Goal: Task Accomplishment & Management: Complete application form

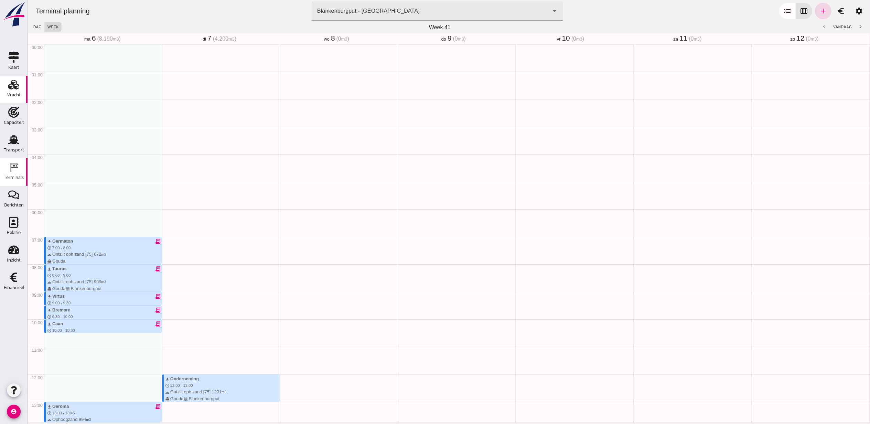
scroll to position [282, 0]
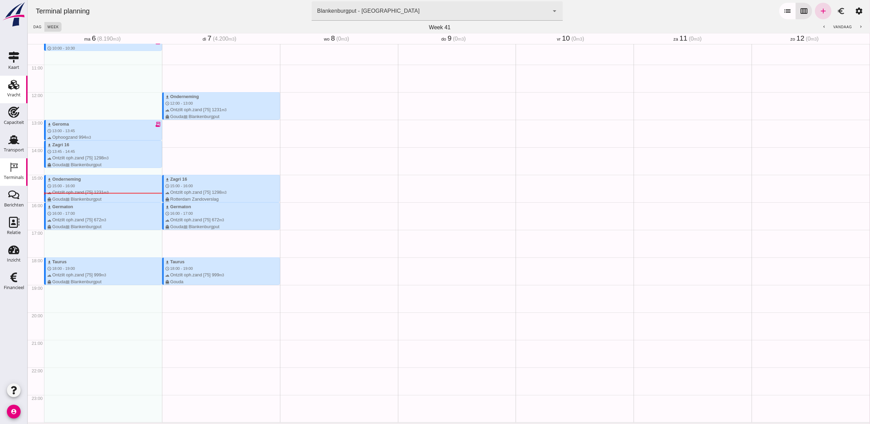
click at [13, 86] on use at bounding box center [13, 85] width 11 height 10
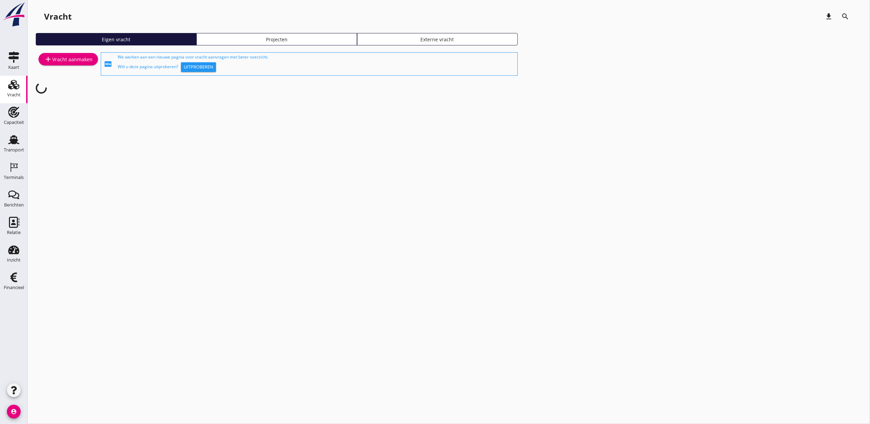
click at [256, 42] on div "Projecten" at bounding box center [277, 39] width 154 height 7
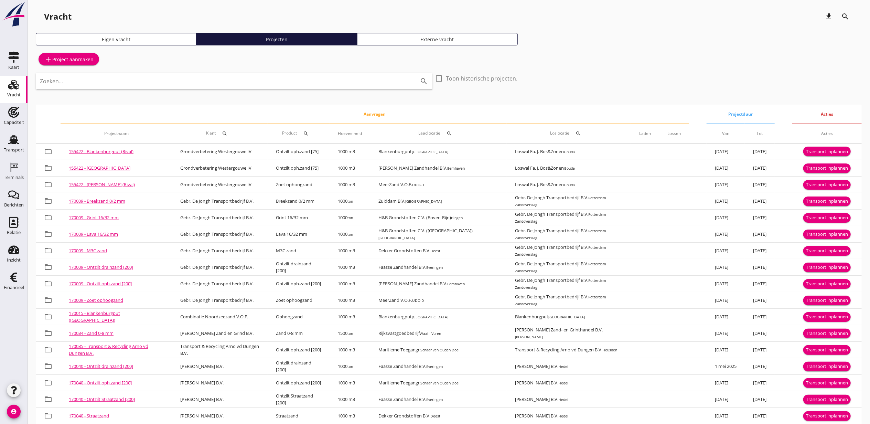
click at [207, 83] on input "Zoeken..." at bounding box center [224, 81] width 369 height 11
click at [290, 77] on input "Zoeken..." at bounding box center [224, 81] width 369 height 11
click at [71, 62] on div "add Project aanmaken" at bounding box center [69, 59] width 50 height 8
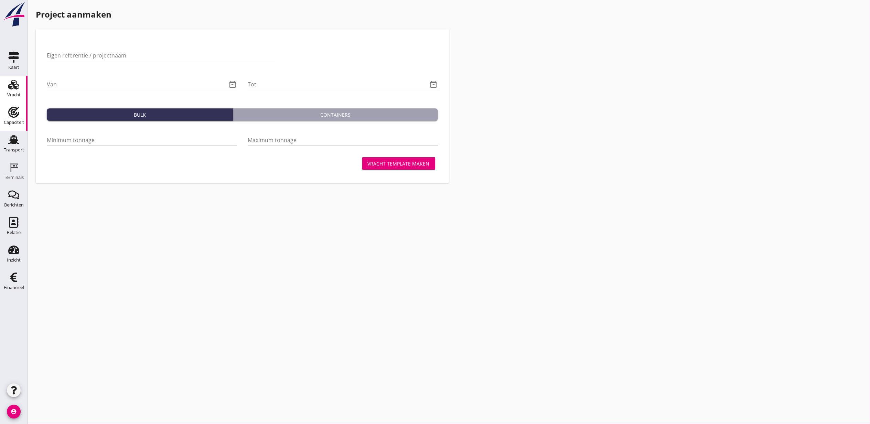
click at [12, 109] on use at bounding box center [13, 112] width 11 height 11
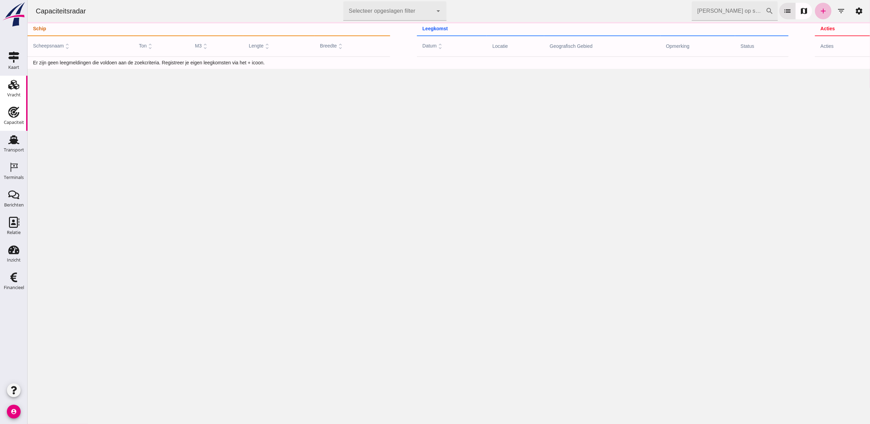
click at [16, 87] on use at bounding box center [13, 85] width 11 height 10
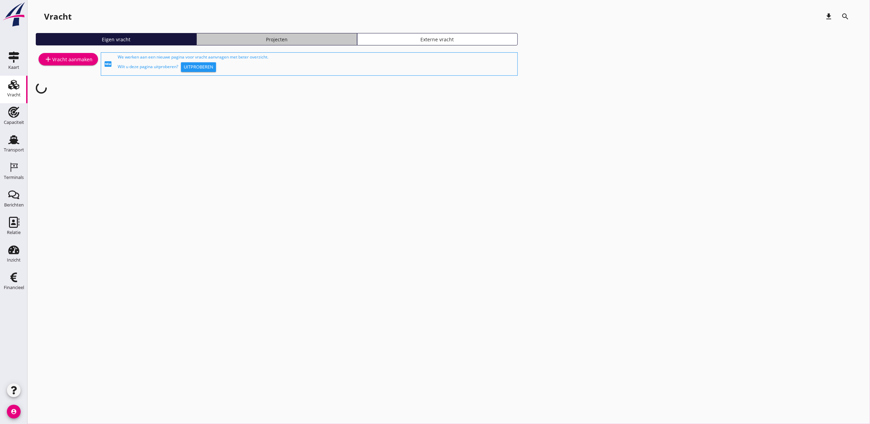
click at [291, 36] on div "Projecten" at bounding box center [277, 39] width 154 height 7
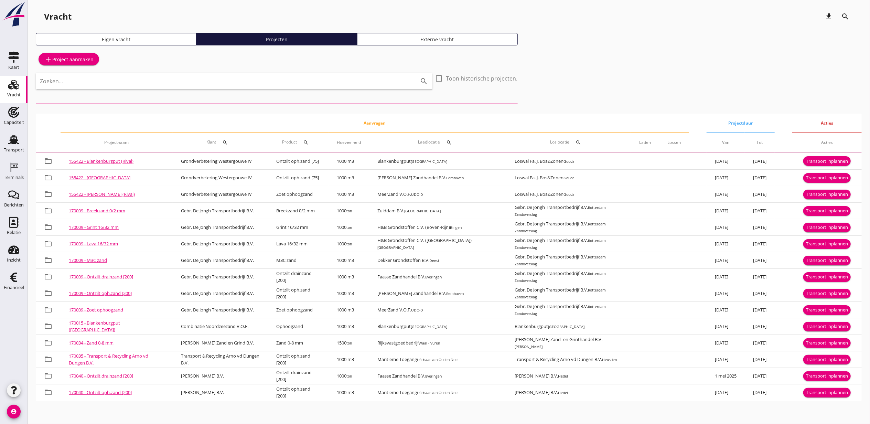
click at [233, 85] on input "Zoeken..." at bounding box center [224, 81] width 369 height 11
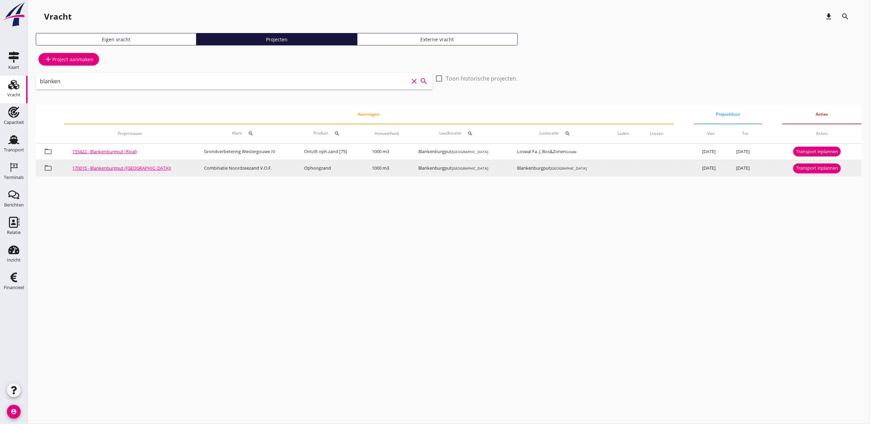
type input "blanken"
click at [835, 168] on div "Transport inplannen" at bounding box center [817, 168] width 42 height 7
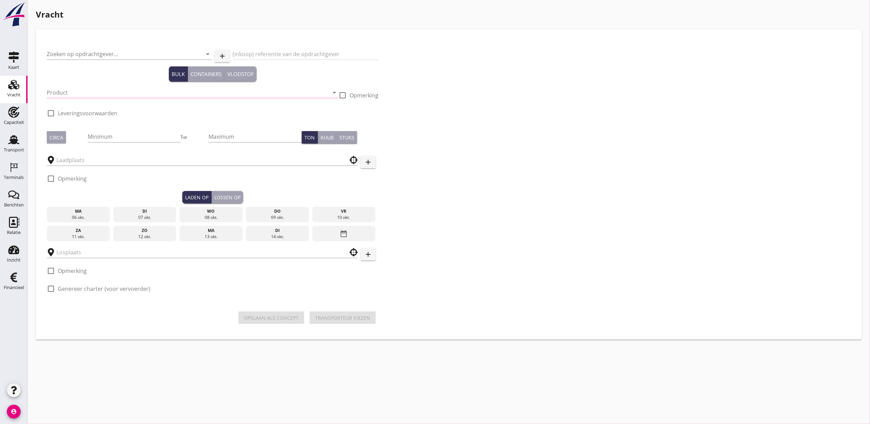
type input "Combinatie Noordzeezand V.O.F."
type input "Ophoogzand (6120)"
type input "1000"
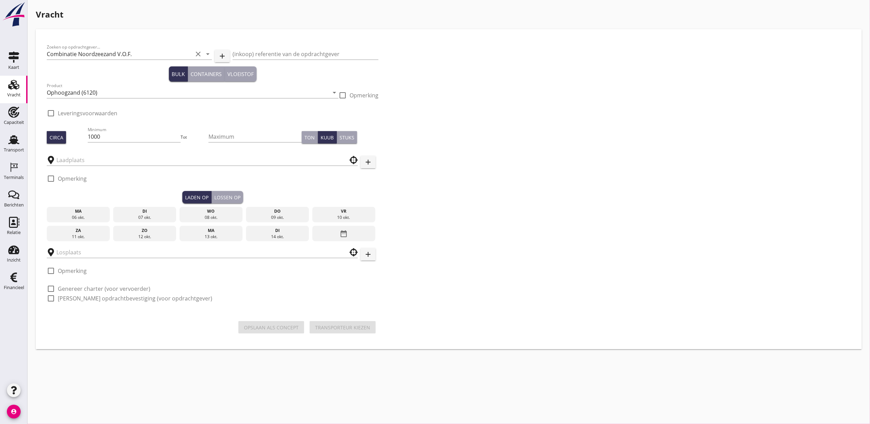
type input "Blankenburgput"
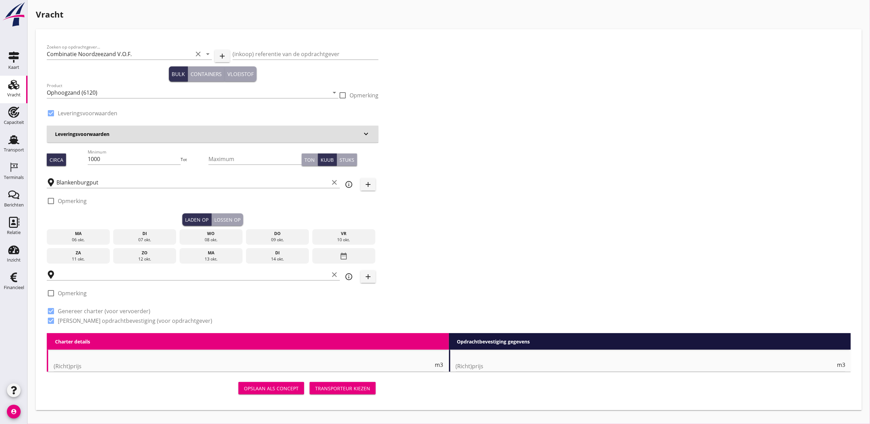
checkbox input "true"
type input "Blankenburgput"
checkbox input "true"
type input "1.15"
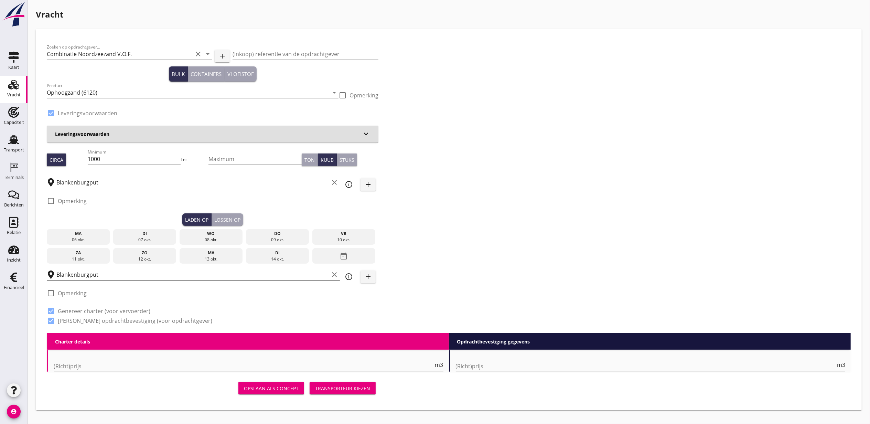
radio input "false"
type input "1.15"
radio input "false"
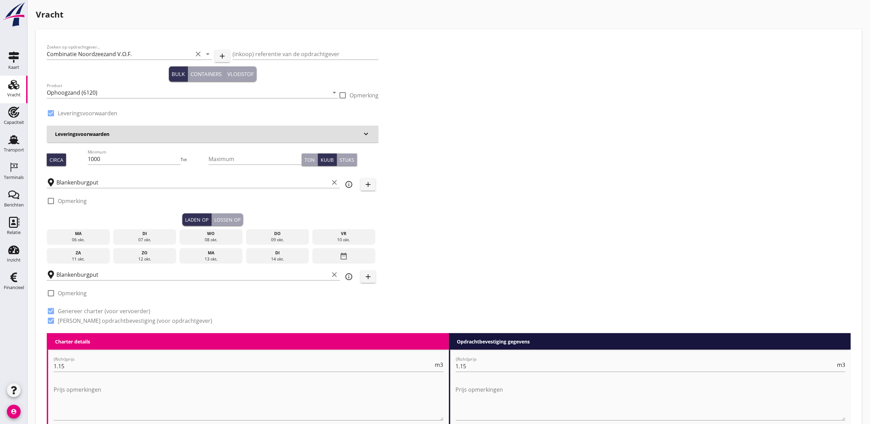
drag, startPoint x: 149, startPoint y: 235, endPoint x: 186, endPoint y: 226, distance: 38.4
click at [149, 235] on div "di" at bounding box center [145, 234] width 60 height 6
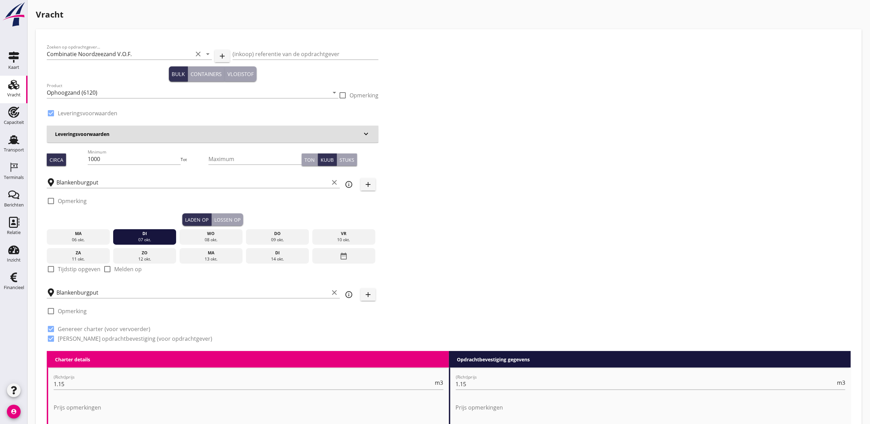
click at [233, 222] on div "Lossen op" at bounding box center [227, 219] width 26 height 7
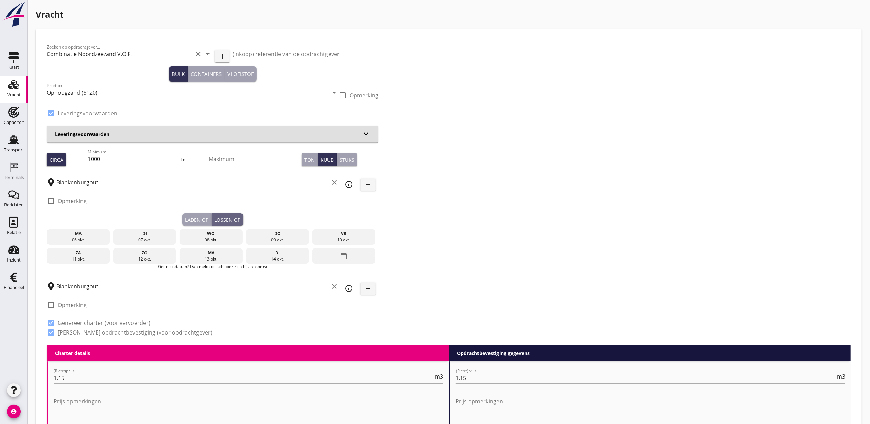
click at [160, 232] on div "di" at bounding box center [145, 234] width 60 height 6
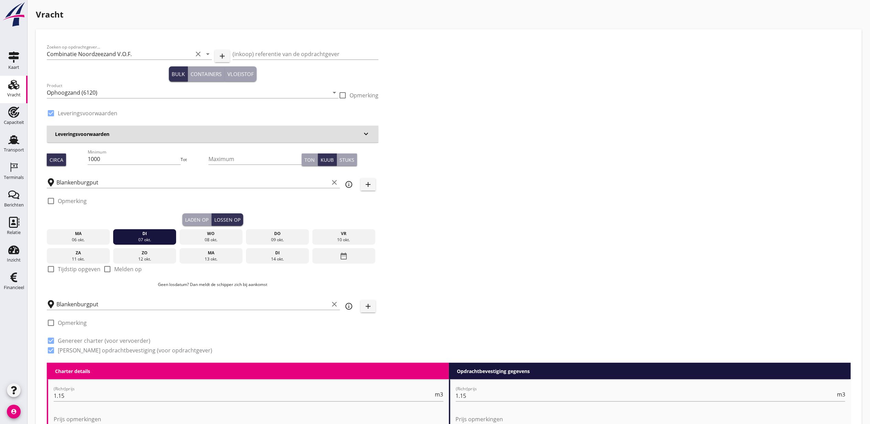
click at [195, 216] on div "Laden op" at bounding box center [196, 219] width 23 height 7
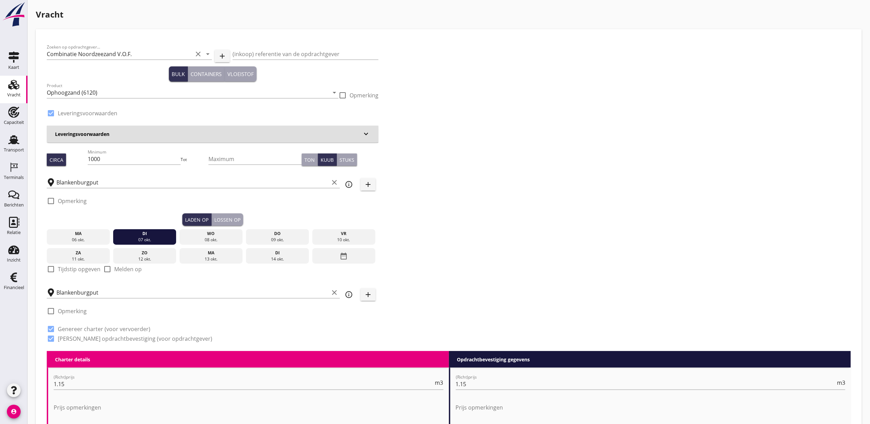
click at [76, 267] on label "Tijdstip opgeven" at bounding box center [79, 269] width 43 height 7
checkbox input "true"
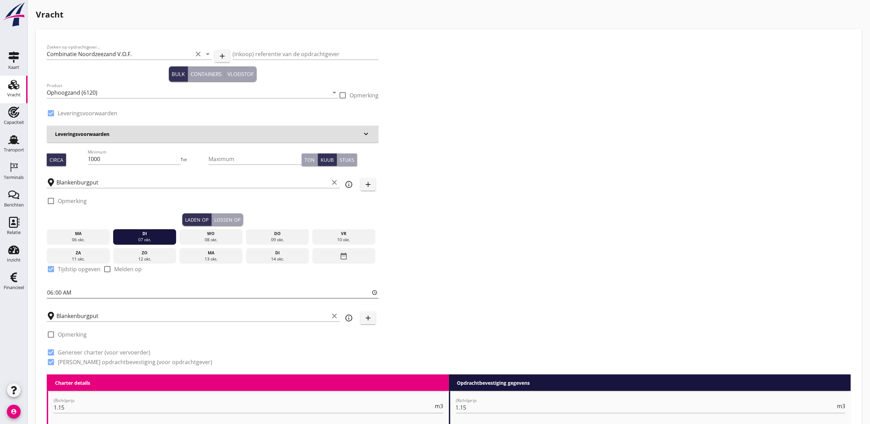
click at [49, 289] on input "06:00" at bounding box center [213, 292] width 332 height 11
type input "14:00"
click at [127, 319] on input "Blankenburgput" at bounding box center [192, 315] width 272 height 11
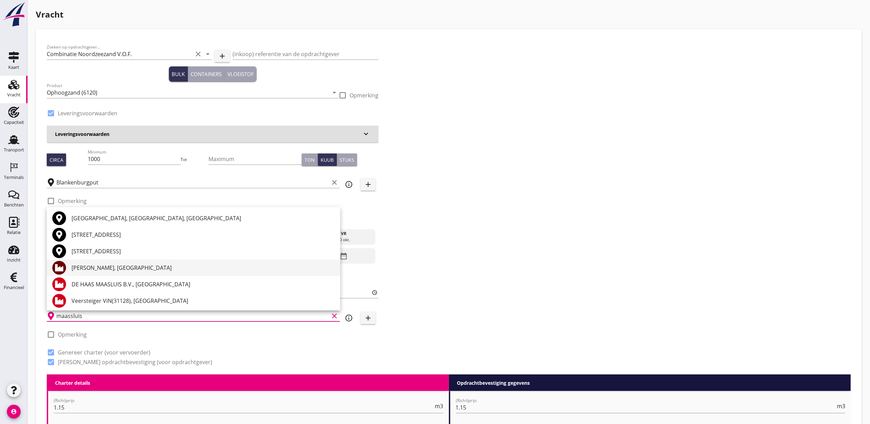
click at [145, 270] on div "[PERSON_NAME], [GEOGRAPHIC_DATA]" at bounding box center [203, 268] width 263 height 8
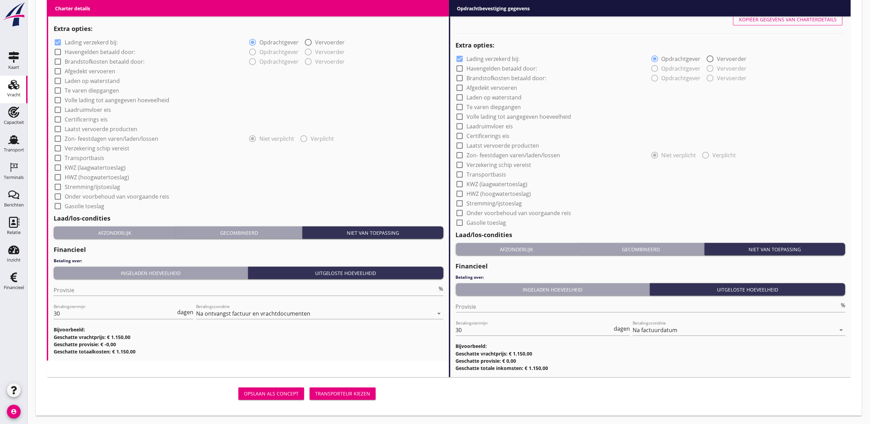
type input "[PERSON_NAME], [GEOGRAPHIC_DATA]"
click at [349, 392] on div "Transporteur kiezen" at bounding box center [342, 393] width 55 height 7
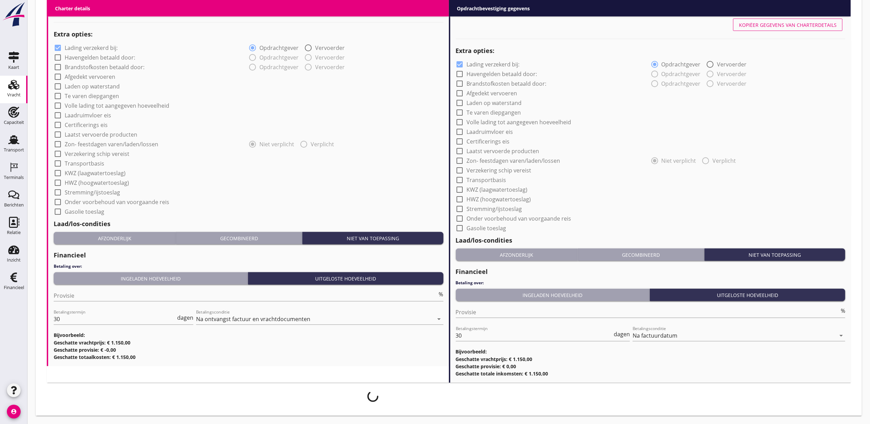
scroll to position [524, 0]
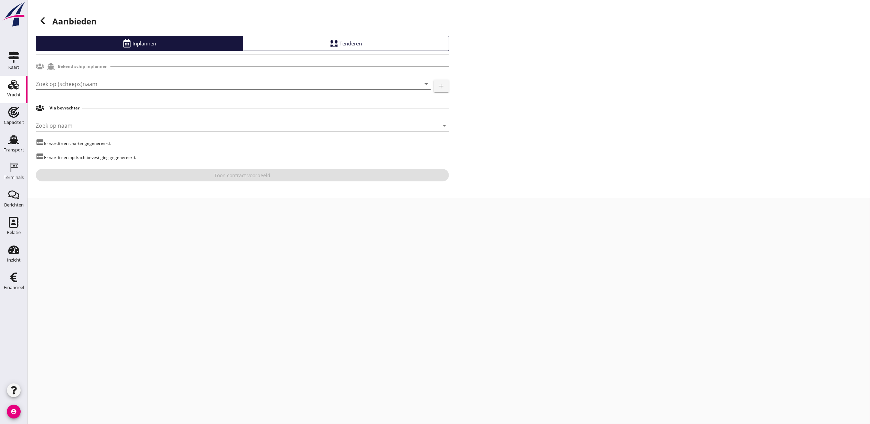
click at [112, 82] on input "Zoek op (scheeps)naam" at bounding box center [224, 83] width 376 height 11
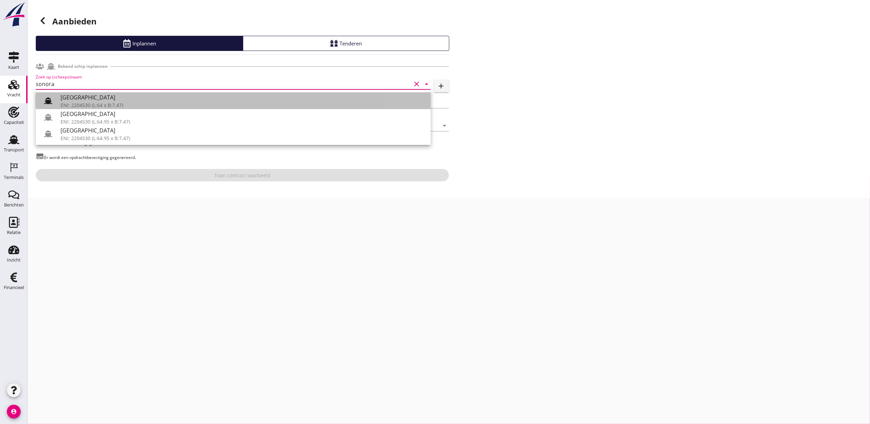
click at [189, 93] on div "[GEOGRAPHIC_DATA]" at bounding box center [243, 97] width 365 height 8
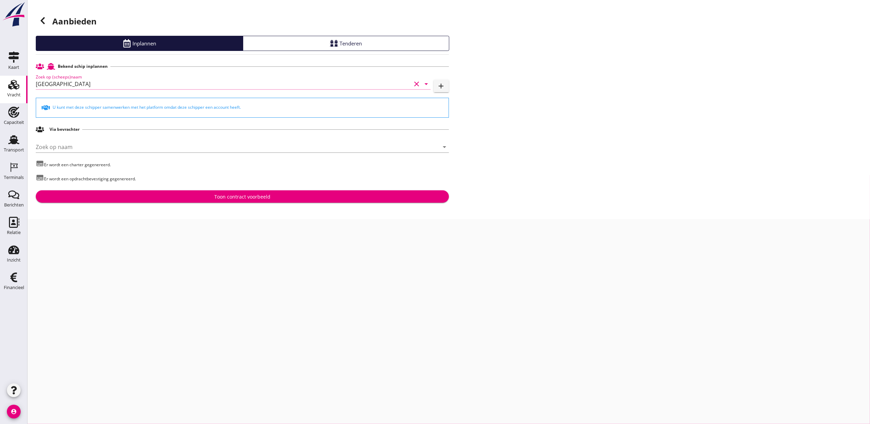
type input "[GEOGRAPHIC_DATA]"
click at [256, 206] on div "Aanbieden Inplannen Tenderen Bekend schip inplannen Zoek op (scheeps)naam Sonor…" at bounding box center [449, 109] width 843 height 219
click at [257, 200] on button "Toon contract voorbeeld" at bounding box center [242, 196] width 413 height 12
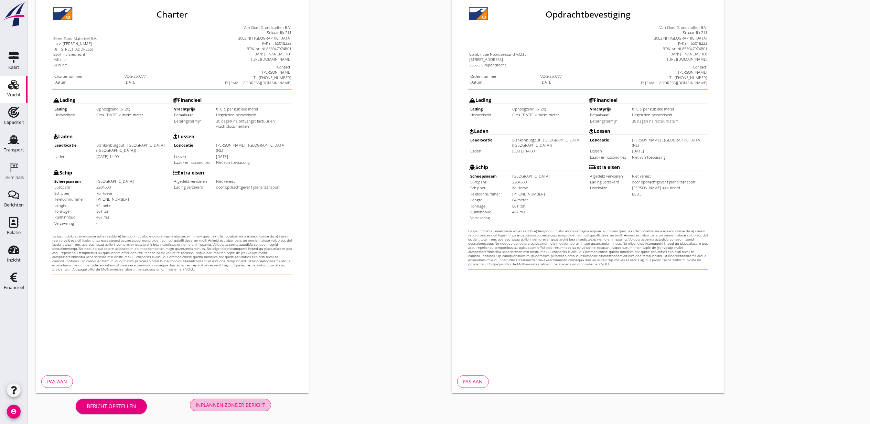
click at [246, 403] on div "Inplannen zonder bericht" at bounding box center [231, 404] width 70 height 7
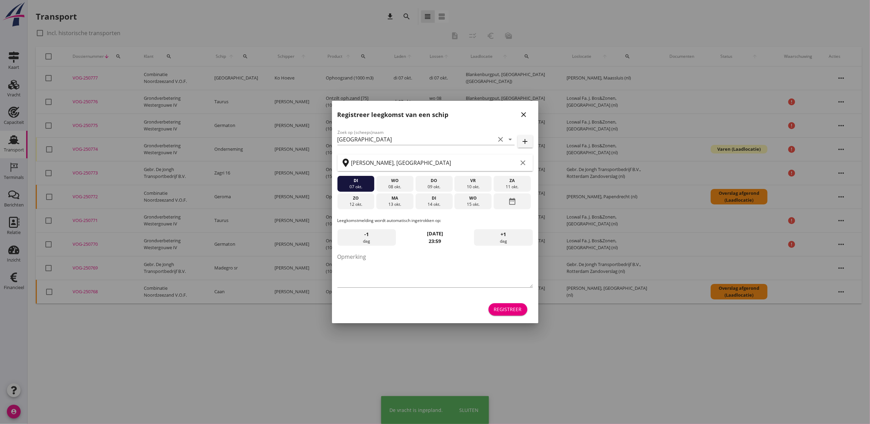
click at [483, 306] on div "Registreer" at bounding box center [435, 309] width 195 height 17
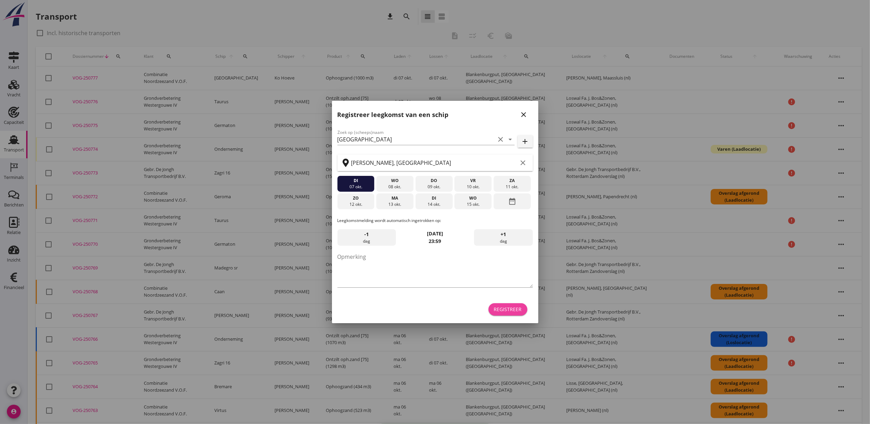
click at [503, 306] on div "Registreer" at bounding box center [508, 309] width 28 height 7
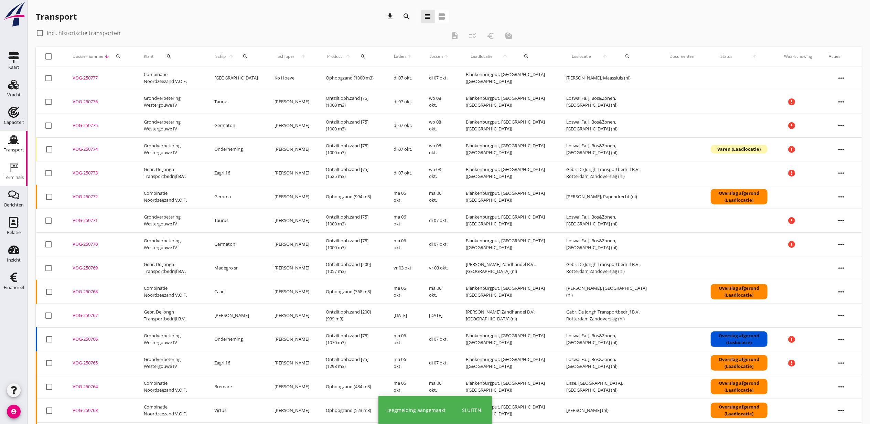
click at [17, 173] on div "Terminals" at bounding box center [14, 178] width 20 height 10
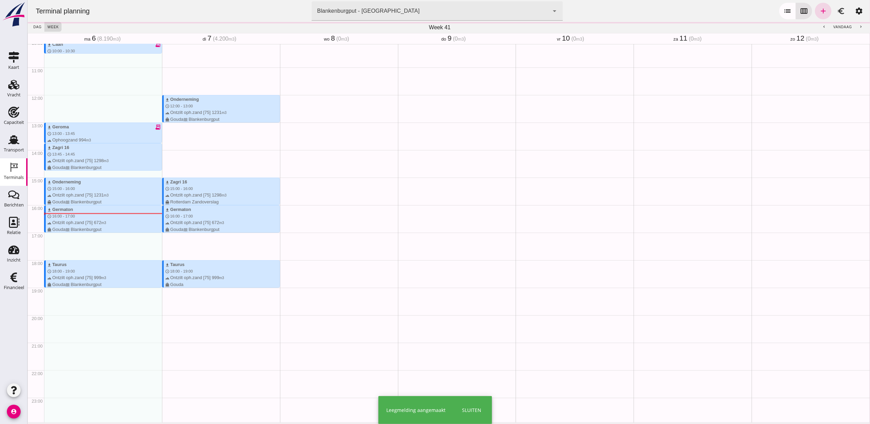
scroll to position [282, 0]
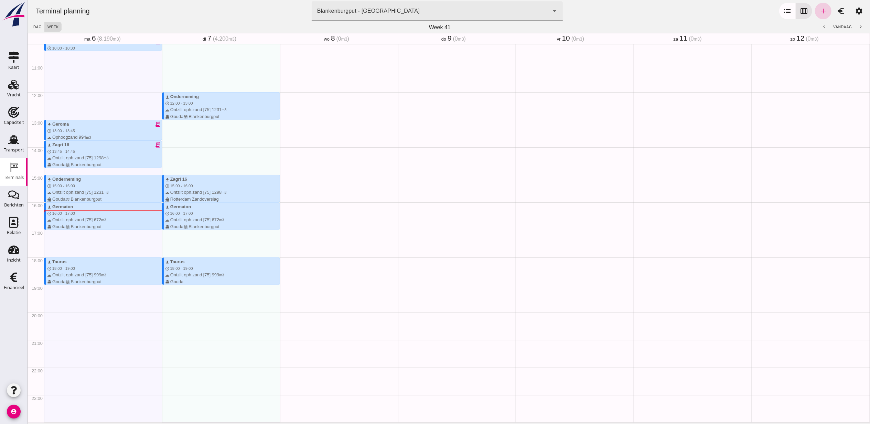
drag, startPoint x: 248, startPoint y: 143, endPoint x: 815, endPoint y: 10, distance: 582.4
click at [819, 10] on icon "add" at bounding box center [823, 11] width 8 height 8
type input "Combinatie Noordzeezand V.O.F."
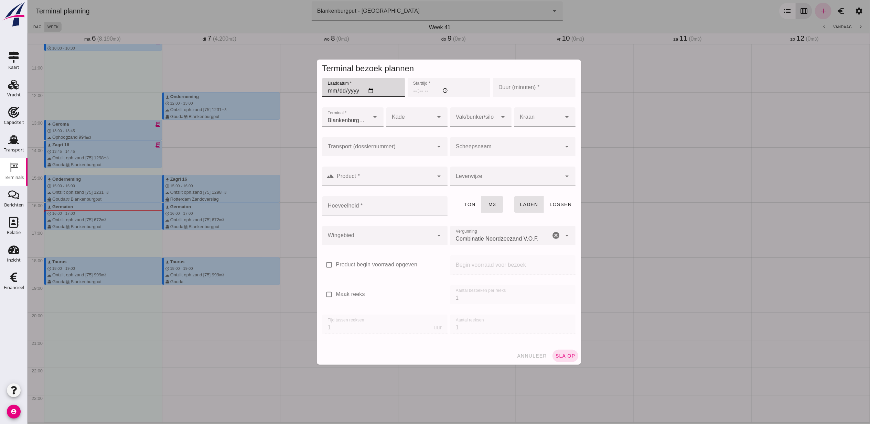
click at [371, 92] on input "Laaddatum *" at bounding box center [363, 87] width 83 height 19
click at [367, 89] on input "Laaddatum *" at bounding box center [363, 87] width 83 height 19
type input "[DATE]"
click at [410, 92] on input "Starttijd *" at bounding box center [448, 87] width 83 height 19
type input "14:00"
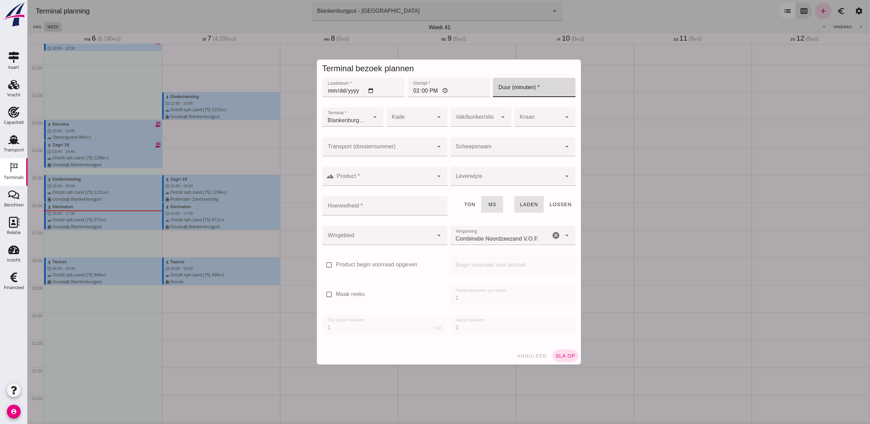
click at [507, 93] on input "Duur (minuten) *" at bounding box center [534, 87] width 83 height 19
type input "30"
click at [414, 146] on input "Transport (dossiernummer)" at bounding box center [377, 150] width 111 height 8
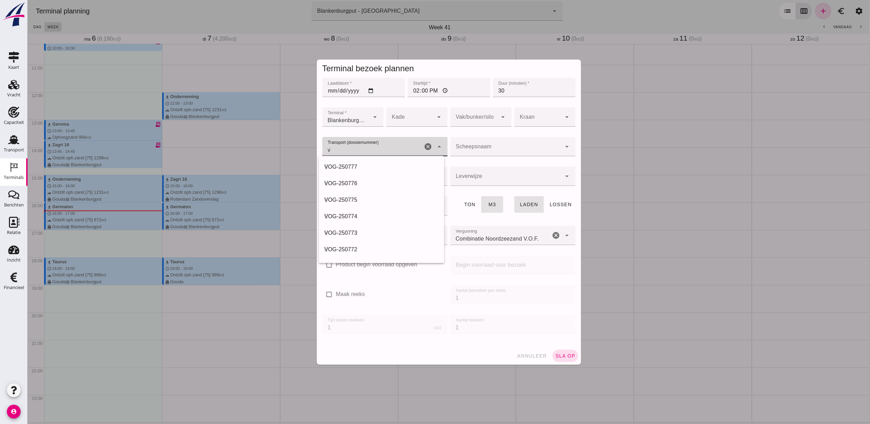
click at [366, 164] on div "V OG-250777" at bounding box center [381, 167] width 114 height 8
type input "VOG-250777"
type input "franco_on_board"
type input "467"
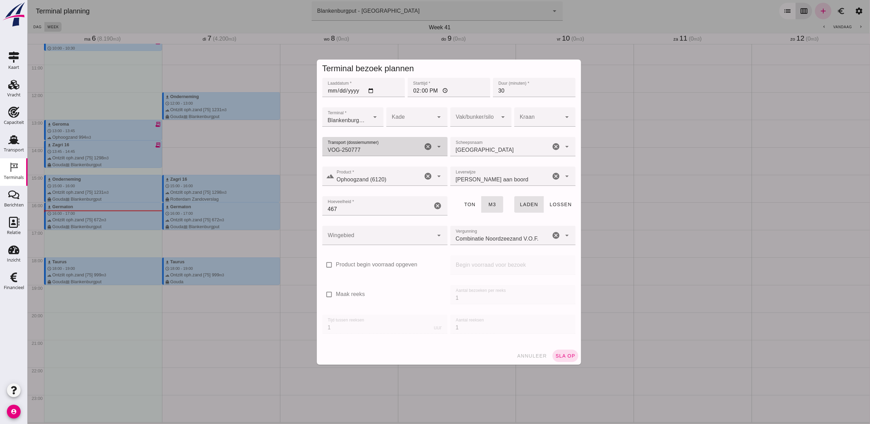
type input "VOG-250777"
click at [378, 234] on div at bounding box center [377, 235] width 111 height 19
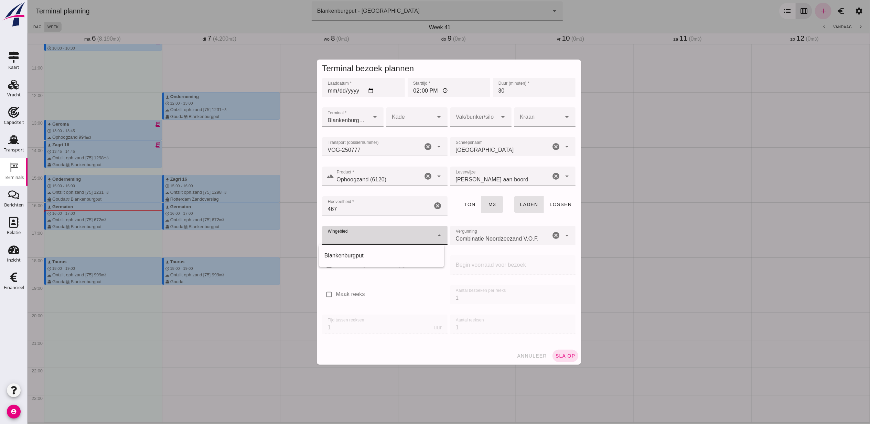
click at [373, 252] on div "Blankenburgput" at bounding box center [381, 256] width 114 height 8
type input "333"
click at [456, 112] on div at bounding box center [473, 116] width 47 height 19
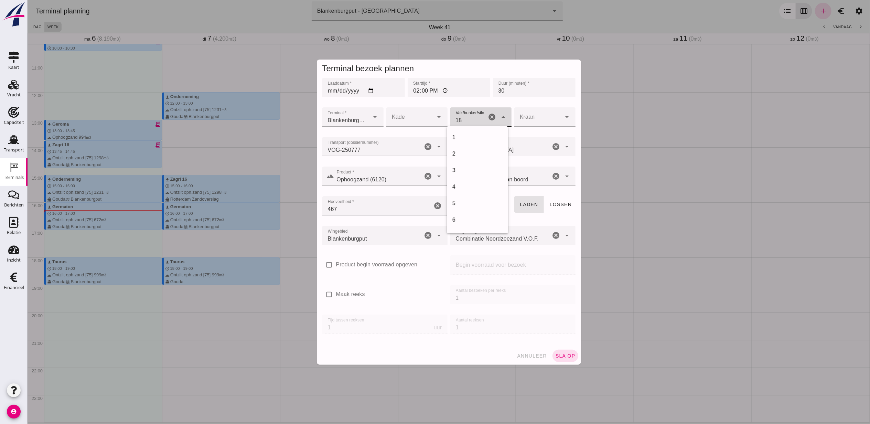
scroll to position [281, 0]
click at [474, 136] on div "18" at bounding box center [477, 137] width 50 height 8
type input "366"
click at [558, 355] on span "sla op" at bounding box center [565, 356] width 20 height 6
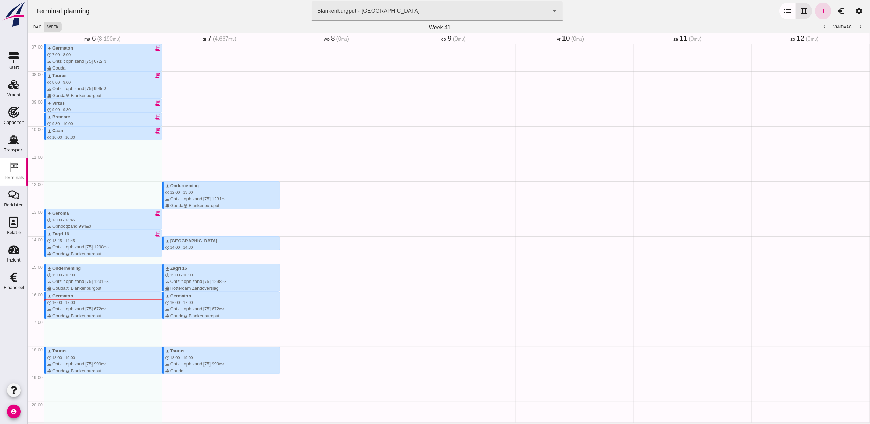
scroll to position [191, 0]
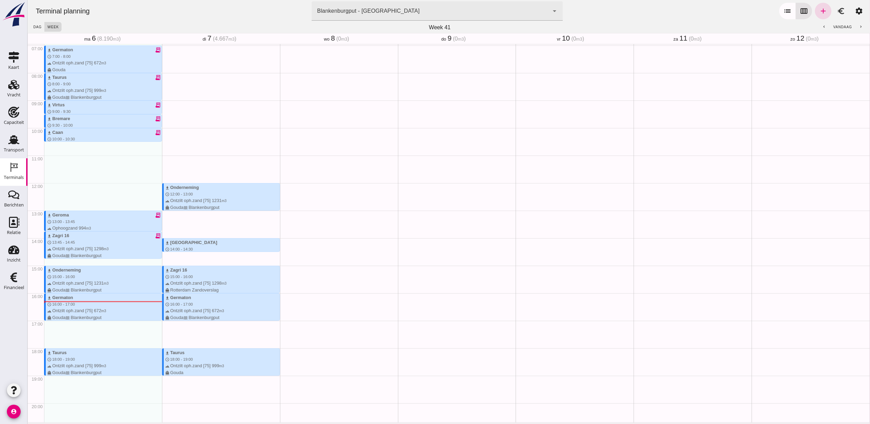
drag, startPoint x: 860, startPoint y: 253, endPoint x: 902, endPoint y: 204, distance: 65.1
